Goal: Information Seeking & Learning: Learn about a topic

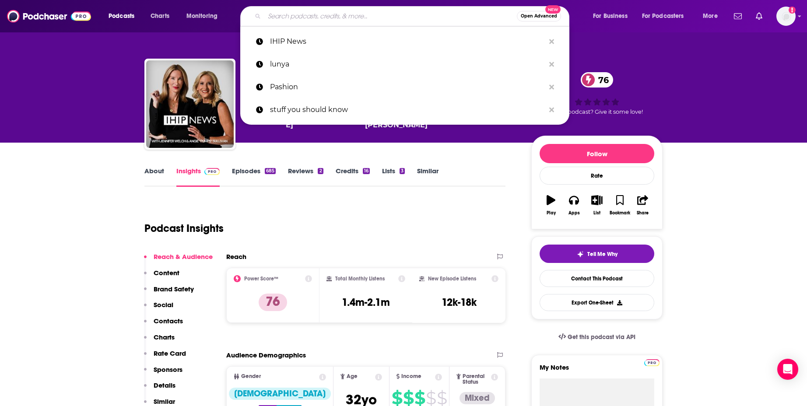
click at [305, 17] on input "Search podcasts, credits, & more..." at bounding box center [390, 16] width 252 height 14
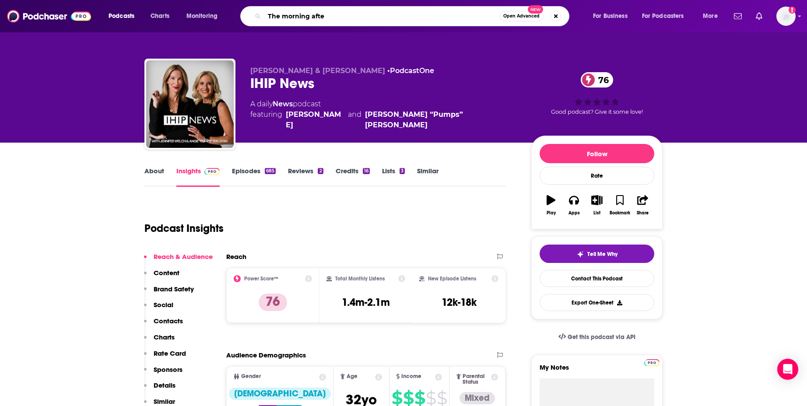
type input "The morning after"
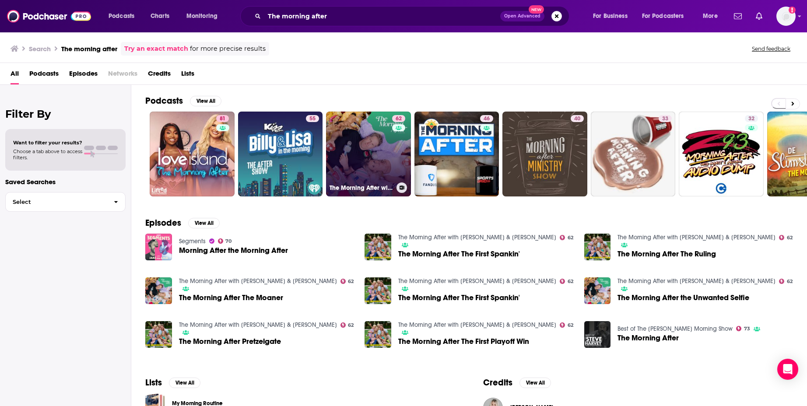
click at [366, 140] on link "62 The Morning After with [PERSON_NAME] & [PERSON_NAME]" at bounding box center [368, 154] width 85 height 85
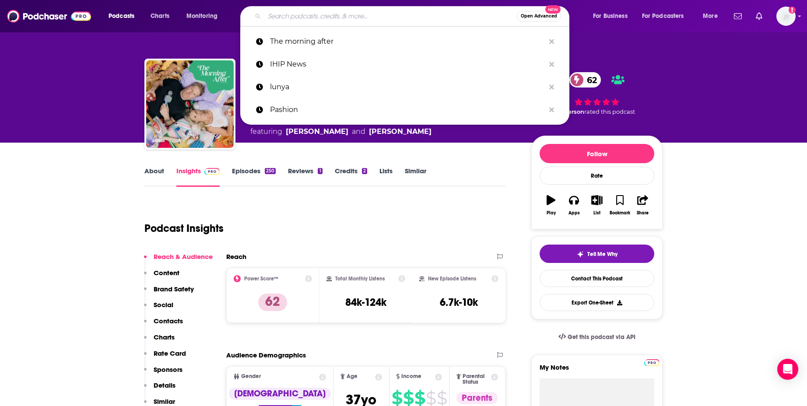
click at [379, 17] on input "Search podcasts, credits, & more..." at bounding box center [390, 16] width 252 height 14
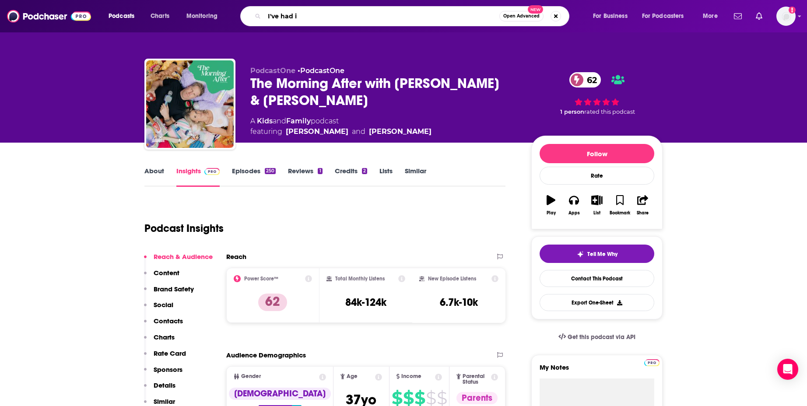
type input "I've had it"
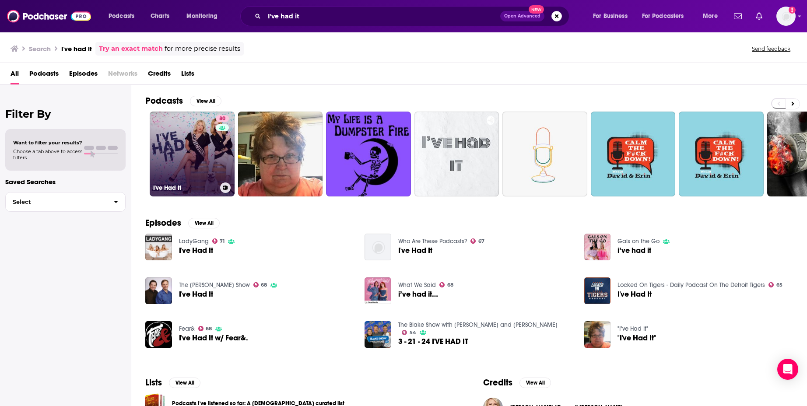
click at [180, 153] on link "80 I've Had It" at bounding box center [192, 154] width 85 height 85
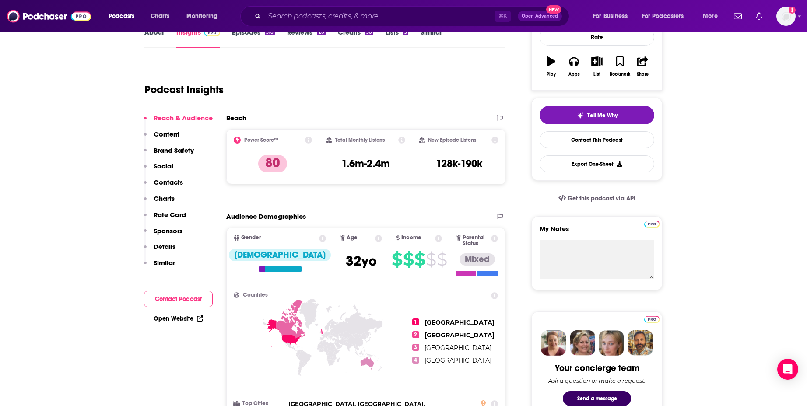
scroll to position [276, 0]
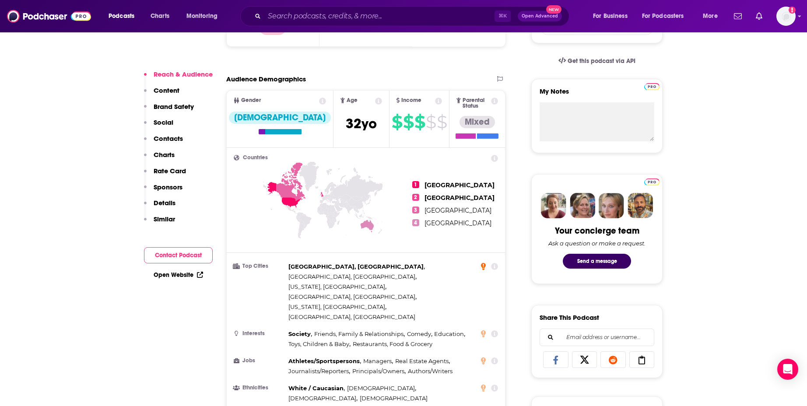
click at [484, 263] on icon at bounding box center [483, 266] width 5 height 7
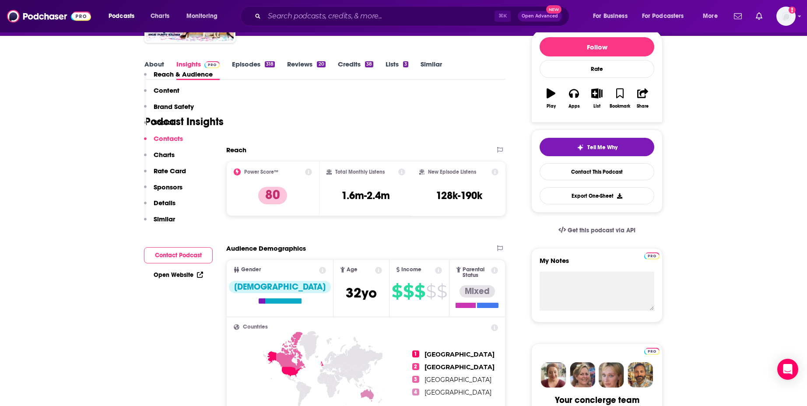
scroll to position [0, 0]
